Goal: Information Seeking & Learning: Find specific page/section

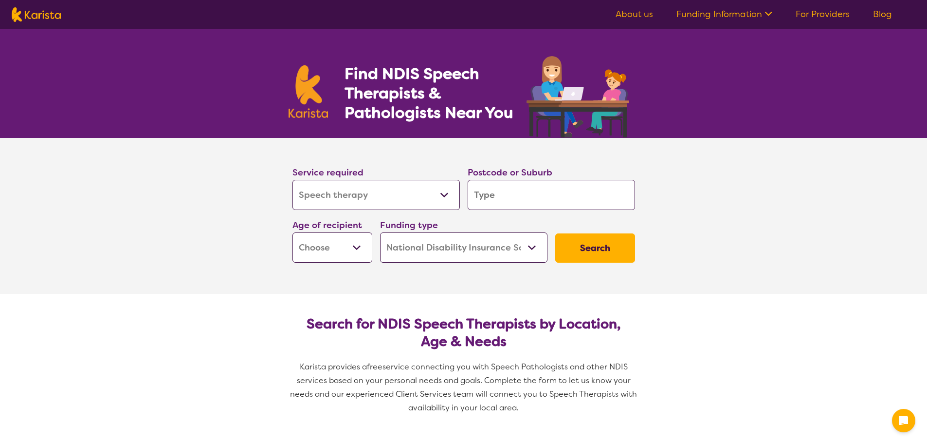
select select "Speech therapy"
select select "NDIS"
select select "Speech therapy"
select select "NDIS"
click at [520, 196] on input "search" at bounding box center [551, 195] width 167 height 30
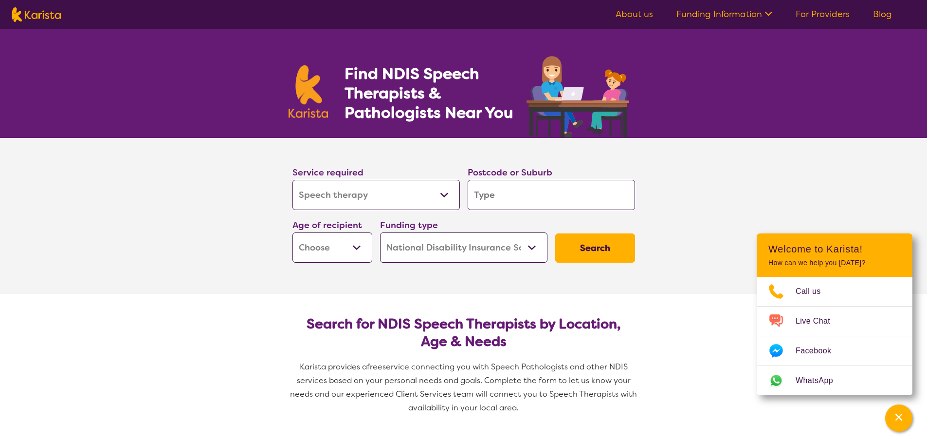
type input "3"
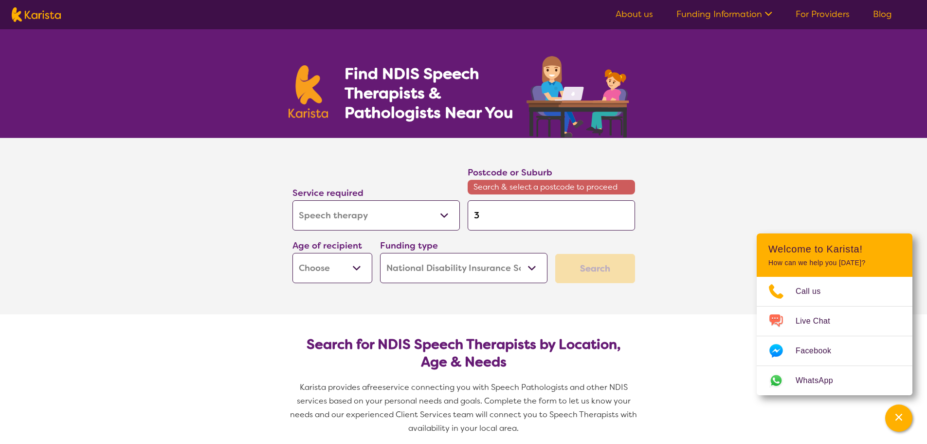
type input "33"
type input "333"
type input "3337"
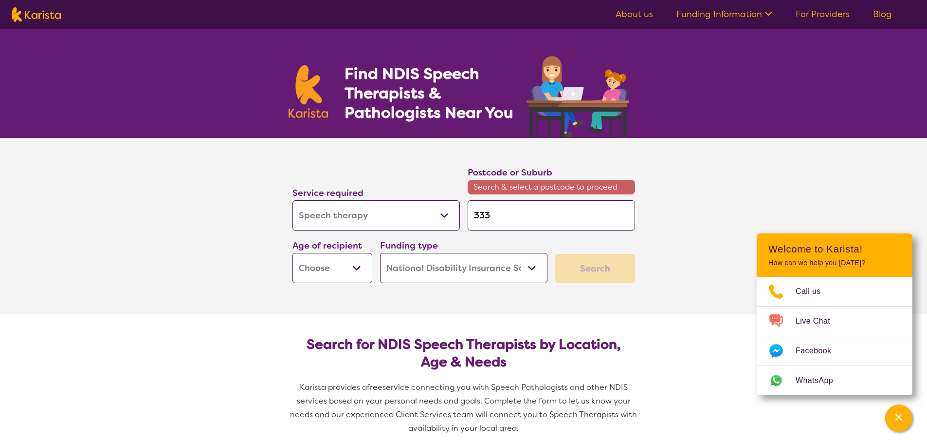
type input "3337"
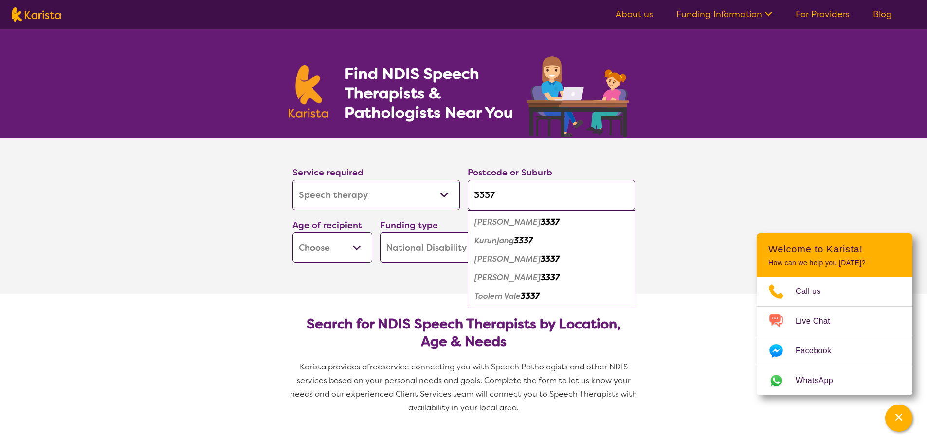
type input "3337"
click at [495, 240] on em "Kurunjang" at bounding box center [494, 240] width 39 height 10
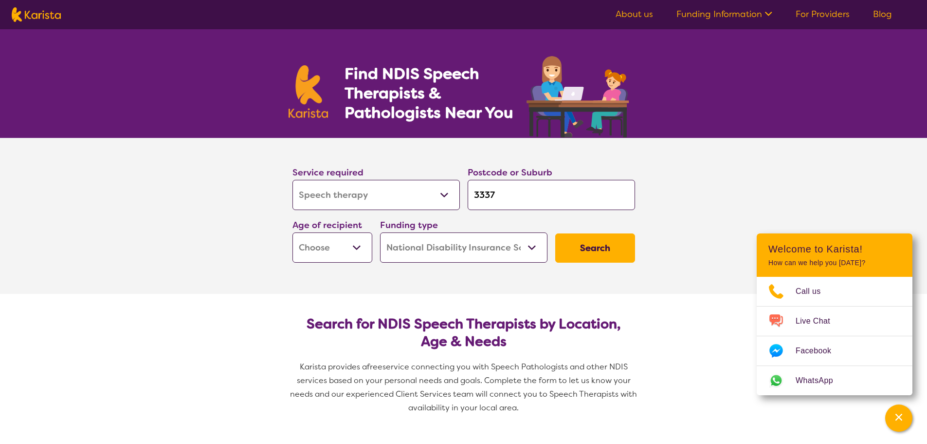
click at [348, 244] on select "Early Childhood - 0 to 9 Child - 10 to 11 Adolescent - 12 to 17 Adult - 18 to 6…" at bounding box center [333, 247] width 80 height 30
select select "EC"
click at [293, 232] on select "Early Childhood - 0 to 9 Child - 10 to 11 Adolescent - 12 to 17 Adult - 18 to 6…" at bounding box center [333, 247] width 80 height 30
select select "EC"
click at [529, 243] on select "Home Care Package (HCP) National Disability Insurance Scheme (NDIS) I don't know" at bounding box center [463, 247] width 167 height 30
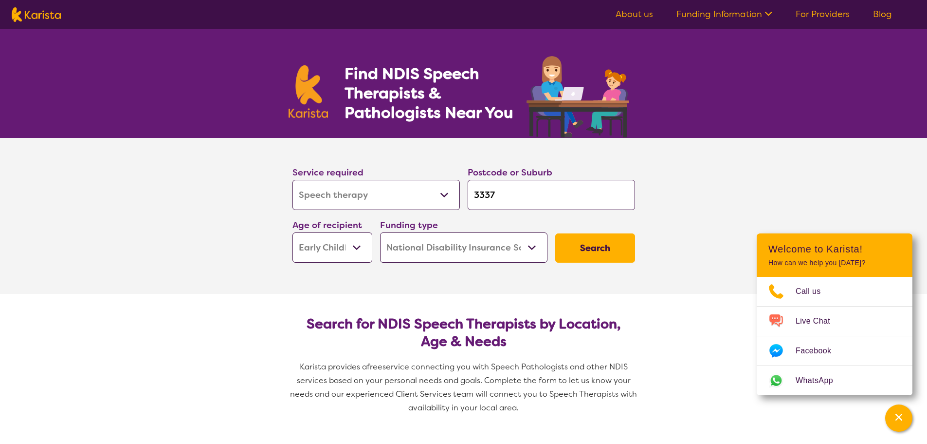
click at [529, 243] on select "Home Care Package (HCP) National Disability Insurance Scheme (NDIS) I don't know" at bounding box center [463, 247] width 167 height 30
click at [596, 247] on button "Search" at bounding box center [596, 247] width 80 height 29
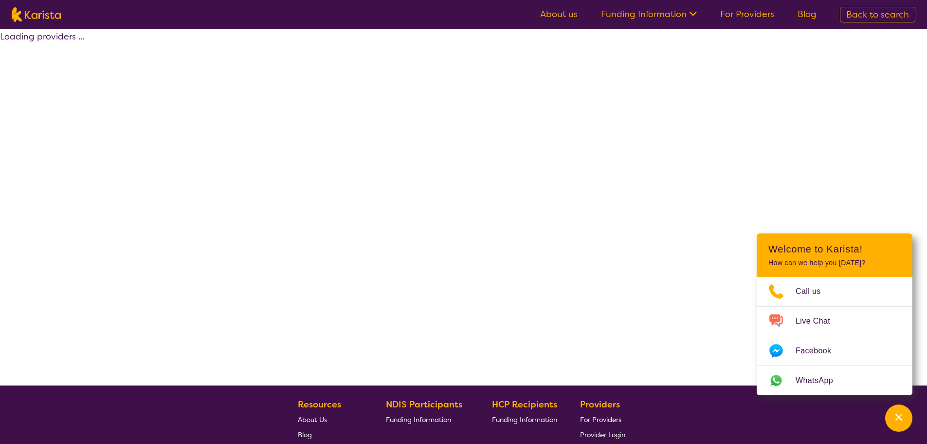
select select "by_score"
